Goal: Transaction & Acquisition: Purchase product/service

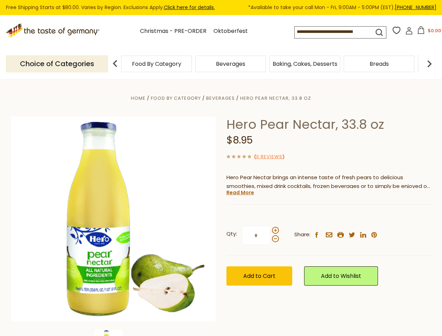
click at [221, 168] on div "Home Food By Category [GEOGRAPHIC_DATA] Hero Pear Nectar, 33.8 oz Hero Pear Nec…" at bounding box center [221, 229] width 431 height 270
click at [335, 32] on input at bounding box center [328, 32] width 67 height 10
click at [428, 32] on button "$0.00" at bounding box center [430, 31] width 30 height 11
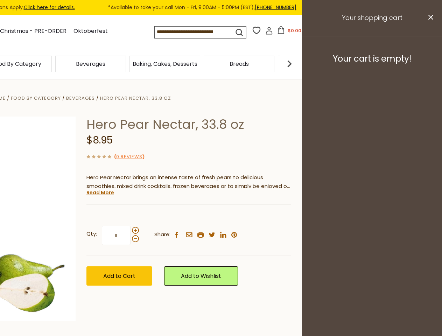
click at [128, 64] on div "Beverages" at bounding box center [91, 64] width 74 height 16
click at [52, 64] on div "Beverages" at bounding box center [16, 64] width 71 height 16
click at [430, 64] on h3 "Your cart is empty!" at bounding box center [372, 59] width 123 height 11
click at [221, 208] on div "Hero Pear Nectar, 33.8 oz $8.95 ( 0 Reviews ) Hero Pear Nectar brings an intens…" at bounding box center [188, 209] width 205 height 185
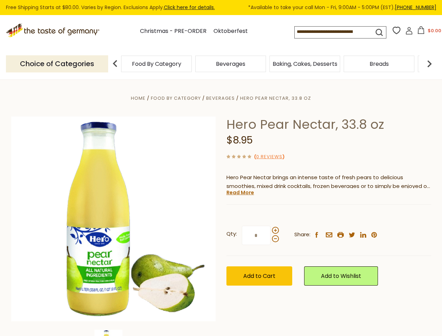
click at [113, 333] on div "Home Food By Category [GEOGRAPHIC_DATA] Hero Pear Nectar, 33.8 oz Hero Pear Nec…" at bounding box center [221, 229] width 431 height 270
click at [240, 193] on link "Read More" at bounding box center [241, 192] width 28 height 7
